Goal: Task Accomplishment & Management: Manage account settings

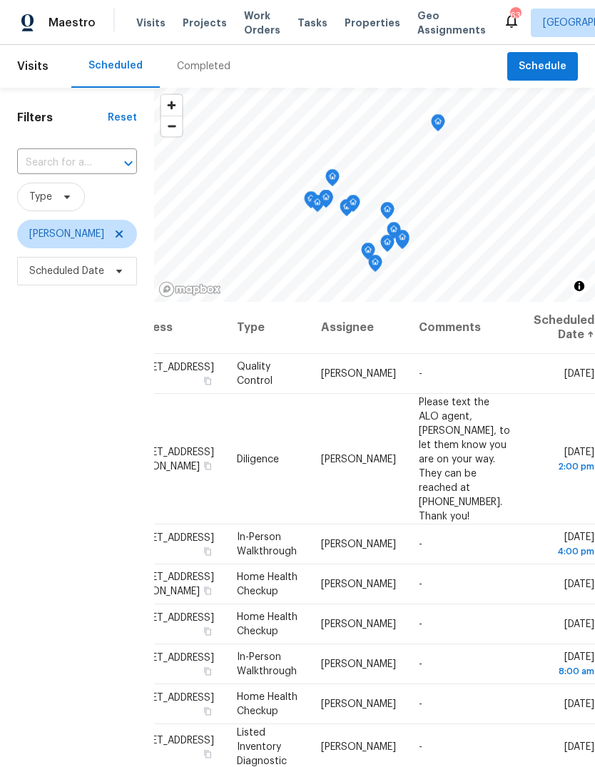
scroll to position [0, 116]
click at [0, 0] on icon at bounding box center [0, 0] width 0 height 0
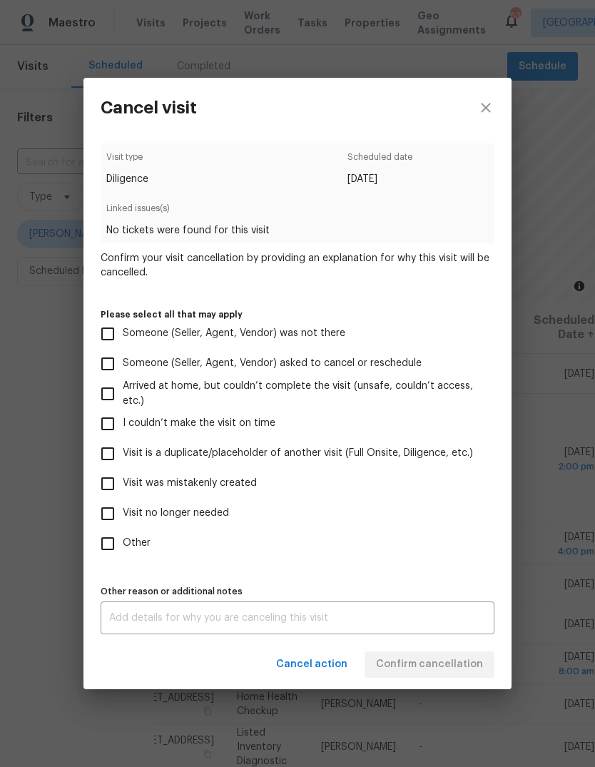
click at [113, 404] on input "Arrived at home, but couldn’t complete the visit (unsafe, couldn’t access, etc.)" at bounding box center [108, 394] width 30 height 30
checkbox input "true"
click at [388, 618] on textarea at bounding box center [297, 618] width 377 height 10
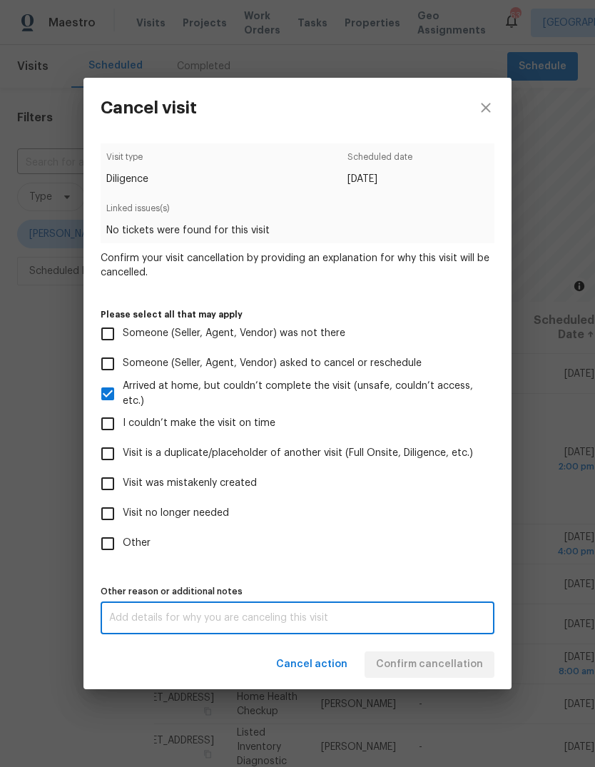
scroll to position [54, 0]
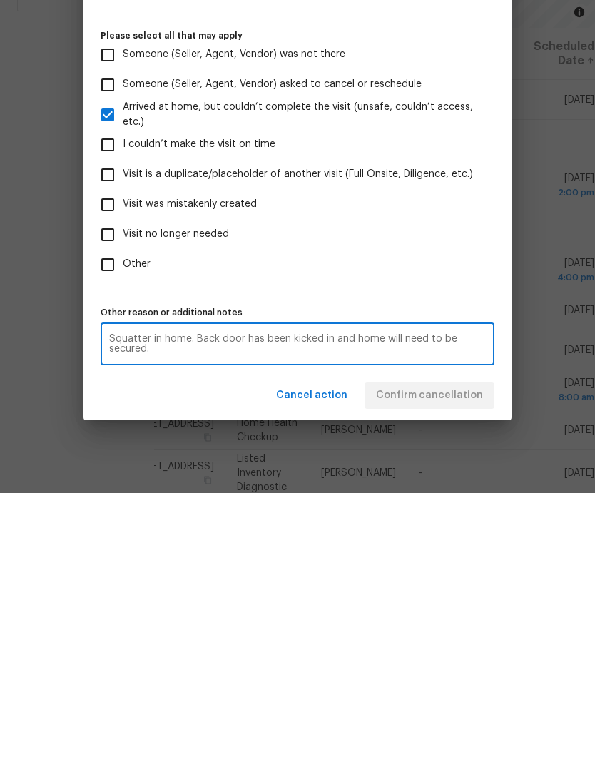
type textarea "Squatter in home. Back door has been kicked in and home will need to be secured."
click at [437, 494] on label "Visit no longer needed" at bounding box center [288, 509] width 390 height 30
click at [123, 494] on input "Visit no longer needed" at bounding box center [108, 509] width 30 height 30
checkbox input "true"
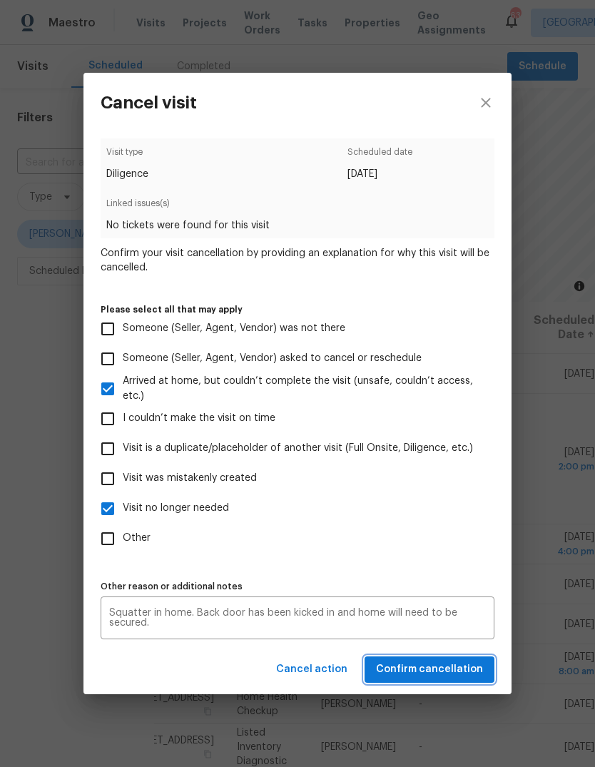
click at [446, 670] on span "Confirm cancellation" at bounding box center [429, 670] width 107 height 18
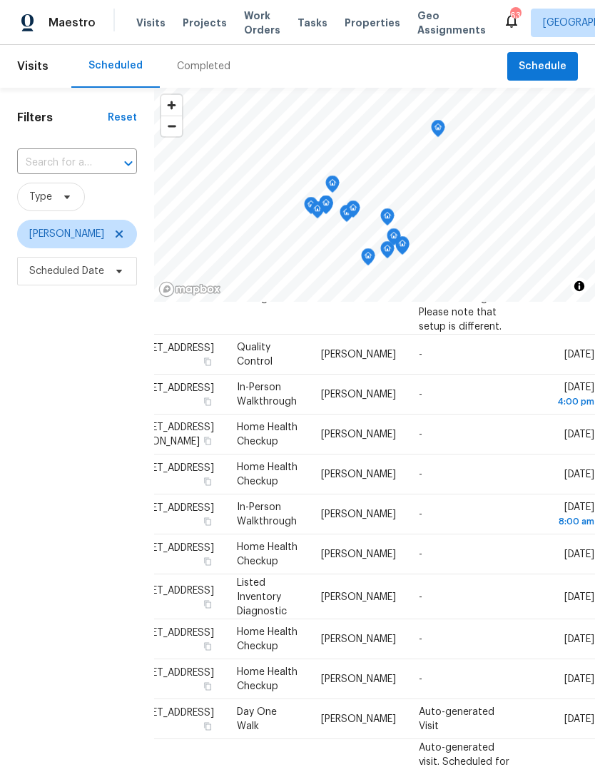
scroll to position [121, 116]
click at [0, 0] on icon at bounding box center [0, 0] width 0 height 0
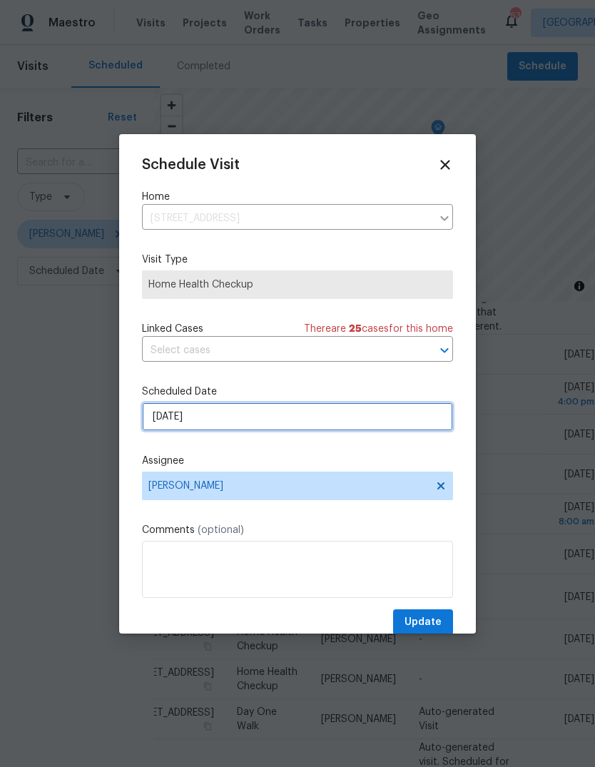
click at [409, 421] on input "[DATE]" at bounding box center [297, 417] width 311 height 29
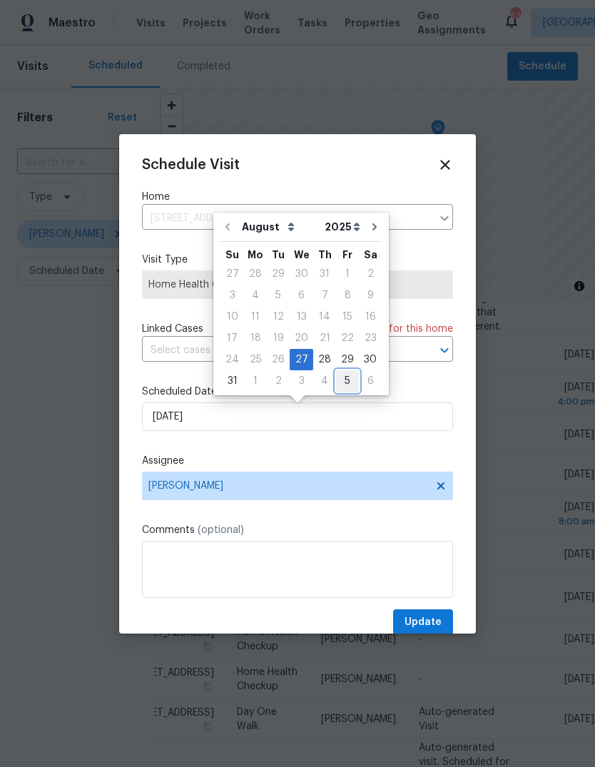
click at [336, 378] on div "5" at bounding box center [347, 381] width 23 height 20
type input "[DATE]"
select select "8"
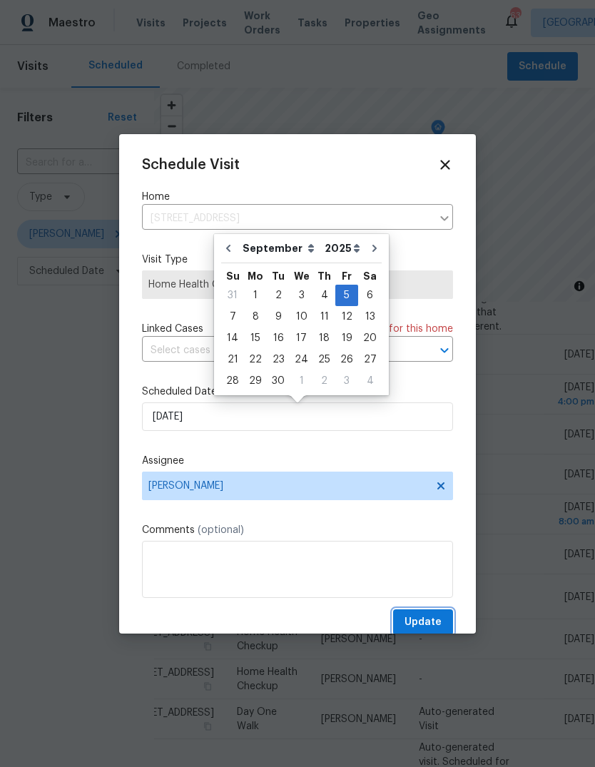
click at [438, 620] on span "Update" at bounding box center [423, 623] width 37 height 18
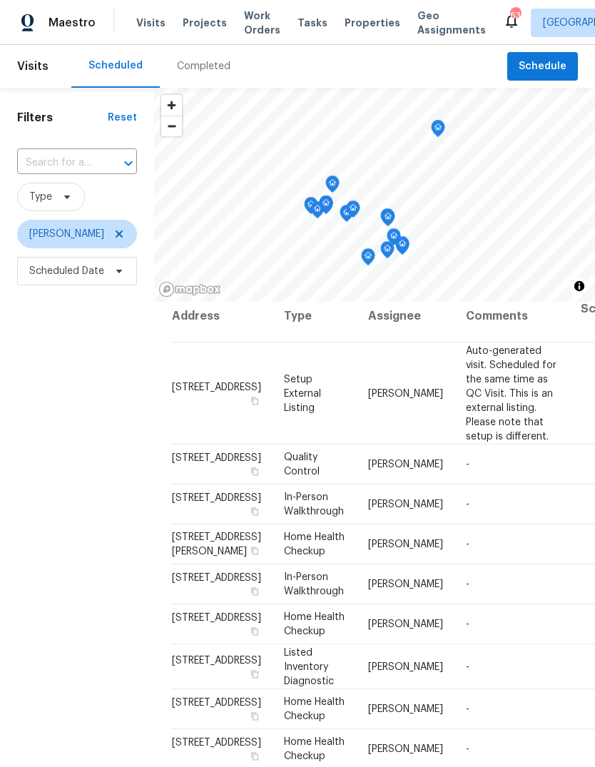
scroll to position [9, 0]
